Goal: Task Accomplishment & Management: Manage account settings

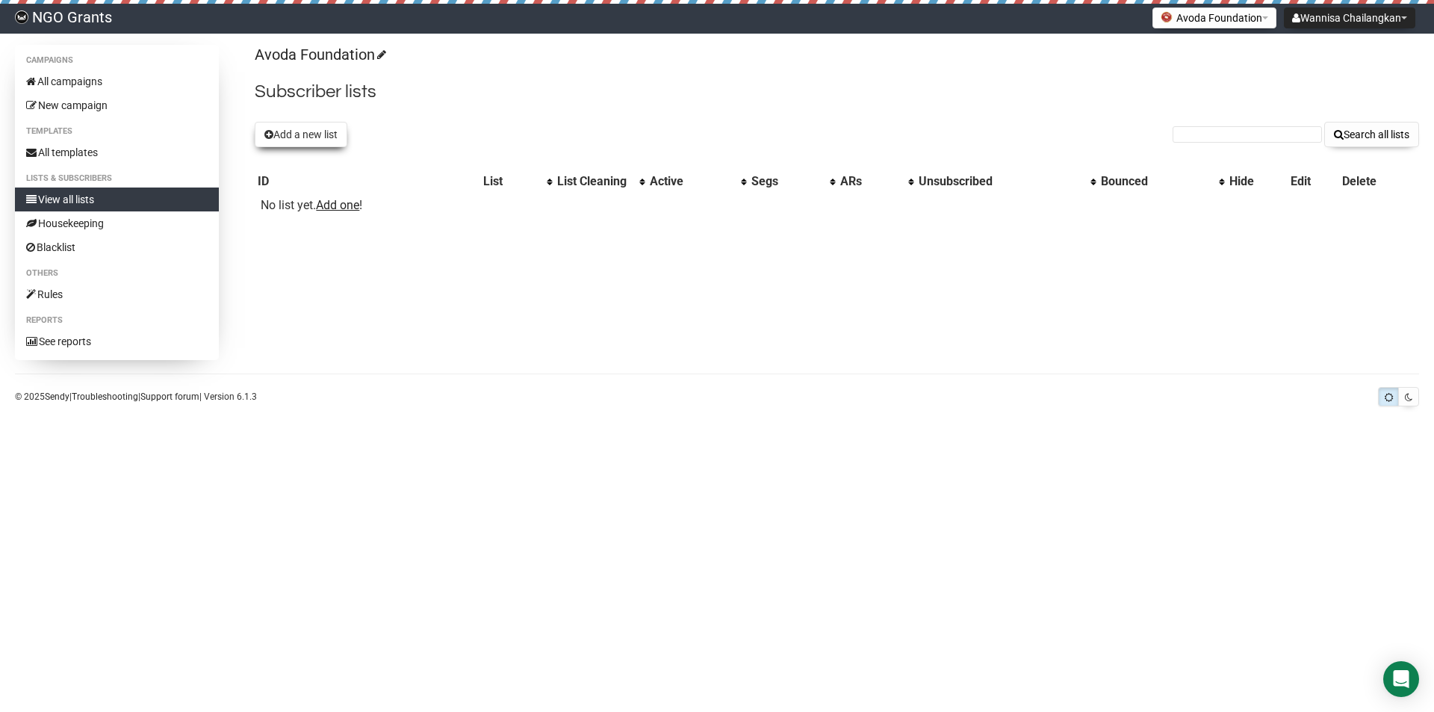
click at [327, 127] on button "Add a new list" at bounding box center [301, 134] width 93 height 25
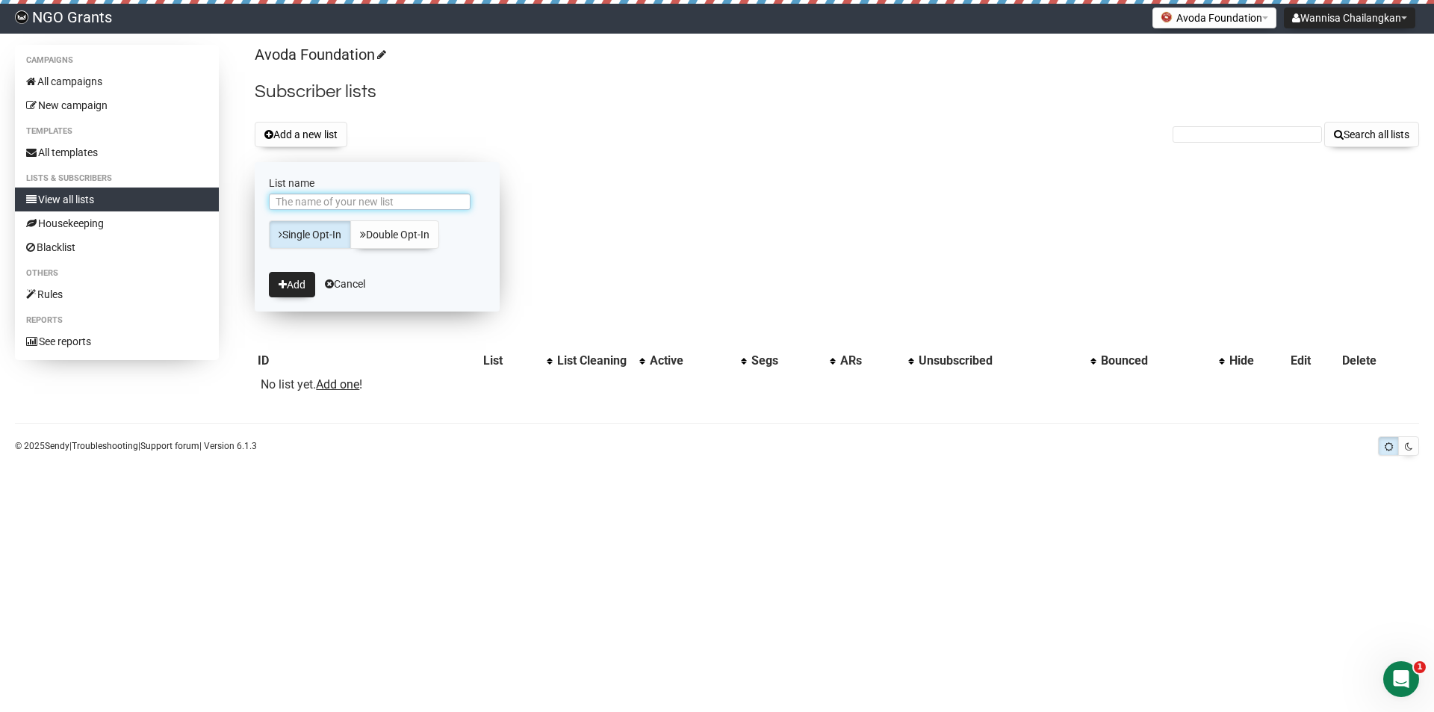
click at [411, 205] on input "List name" at bounding box center [370, 201] width 202 height 16
click at [539, 169] on div "Avoda Foundation Subscriber lists Add a new list Search all lists List name Sin…" at bounding box center [837, 227] width 1164 height 364
click at [406, 207] on input "List name" at bounding box center [370, 201] width 202 height 16
type input "Email from Subscribed"
click at [288, 277] on button "Add" at bounding box center [292, 284] width 46 height 25
